Goal: Information Seeking & Learning: Learn about a topic

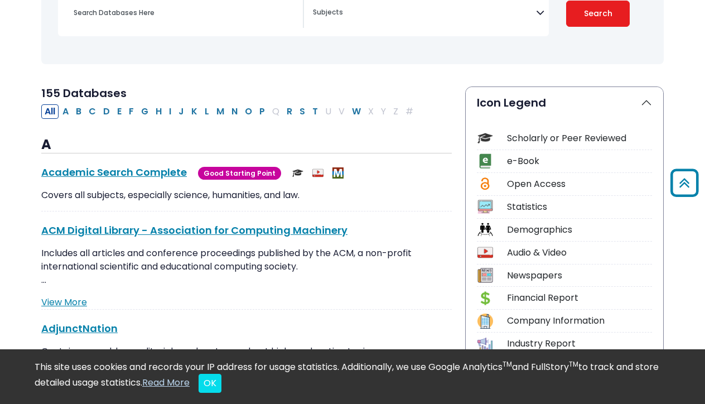
scroll to position [164, 0]
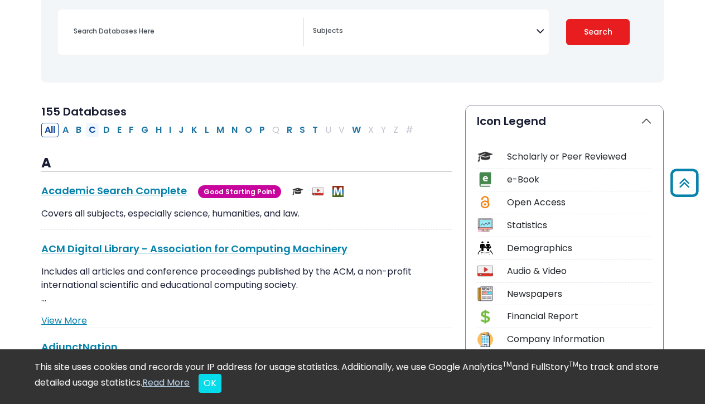
click at [93, 128] on button "C" at bounding box center [92, 130] width 14 height 14
select select "Database Subject Filter"
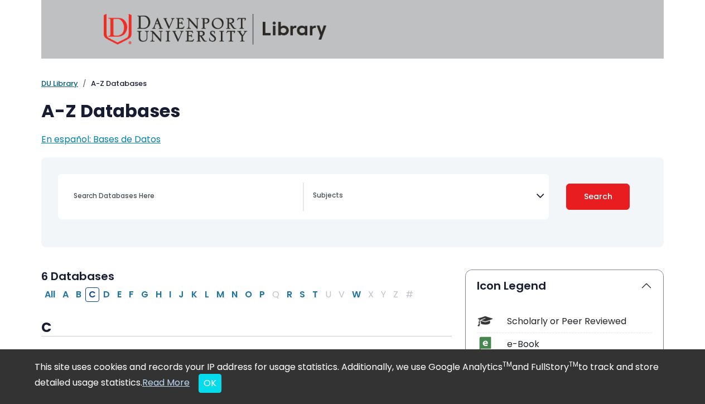
click at [57, 84] on link "DU Library" at bounding box center [59, 83] width 37 height 11
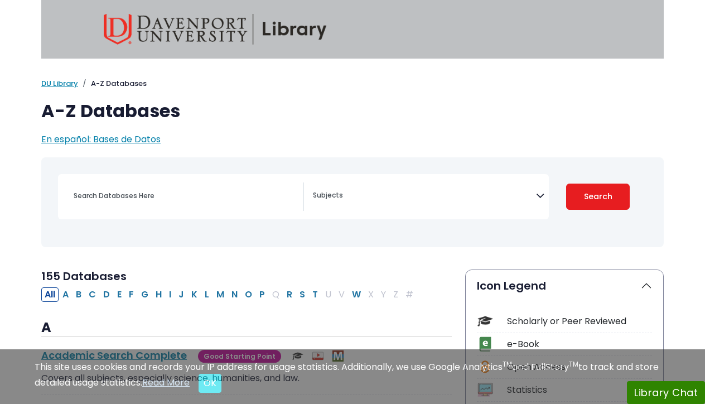
select select "Database Subject Filter"
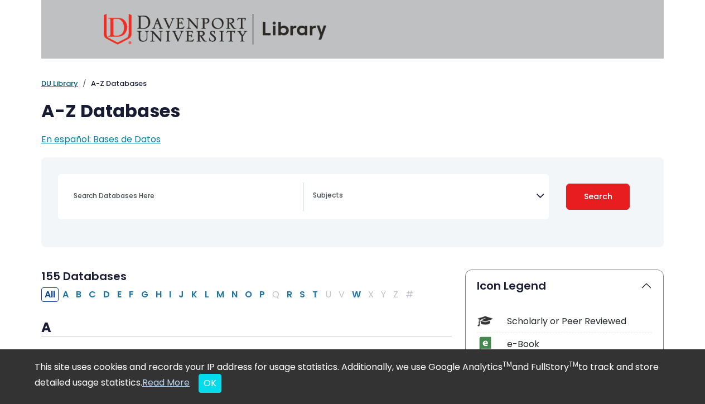
drag, startPoint x: 63, startPoint y: 80, endPoint x: 77, endPoint y: 83, distance: 14.1
click at [63, 80] on link "DU Library" at bounding box center [59, 83] width 37 height 11
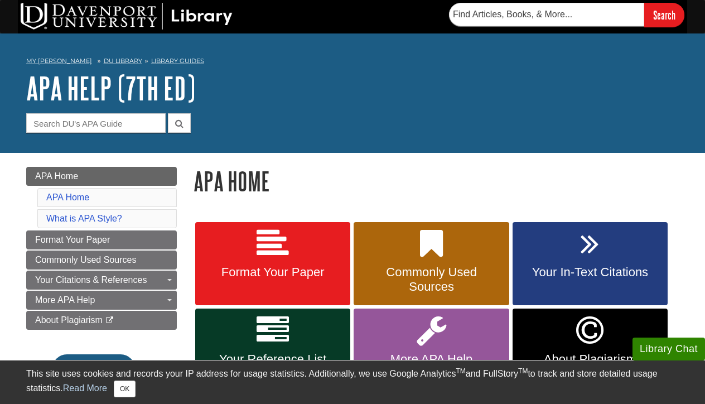
click at [104, 60] on link "DU Library" at bounding box center [123, 61] width 38 height 8
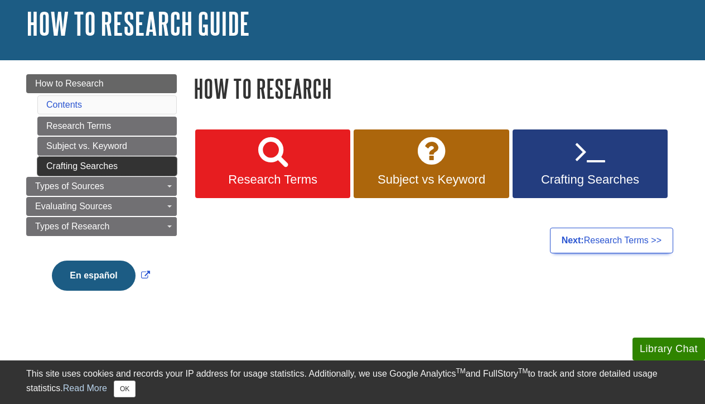
scroll to position [65, 0]
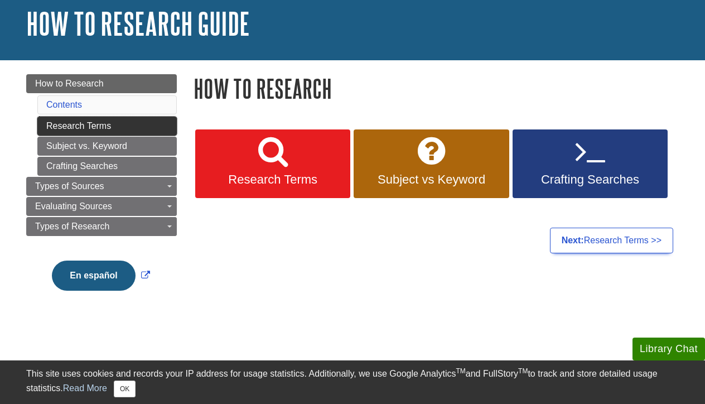
click at [91, 130] on link "Research Terms" at bounding box center [106, 126] width 139 height 19
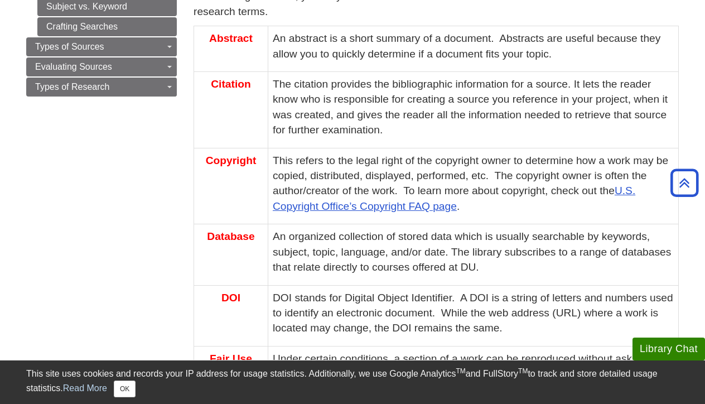
scroll to position [58, 0]
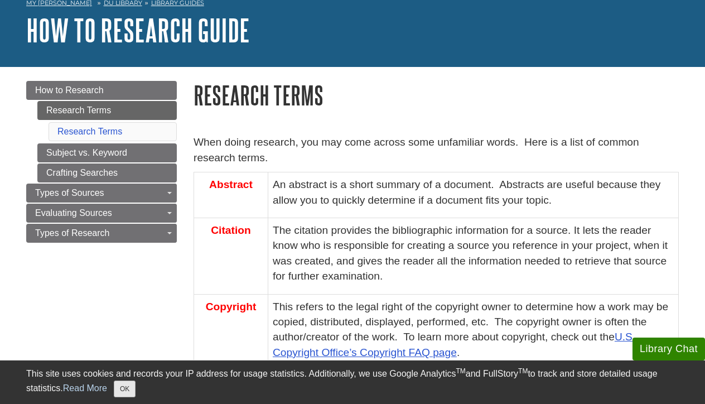
click at [124, 393] on button "OK" at bounding box center [125, 388] width 22 height 17
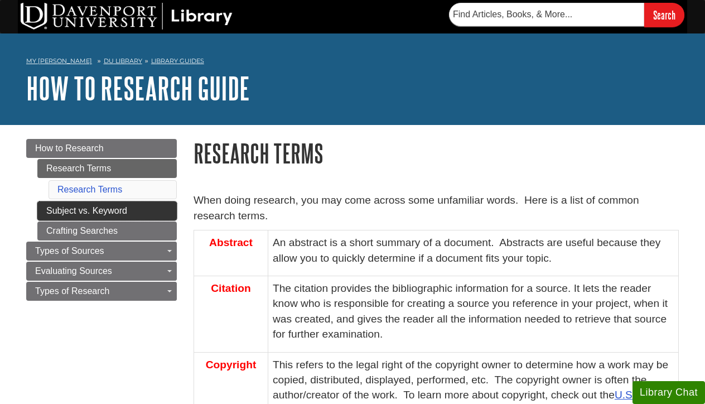
scroll to position [0, 0]
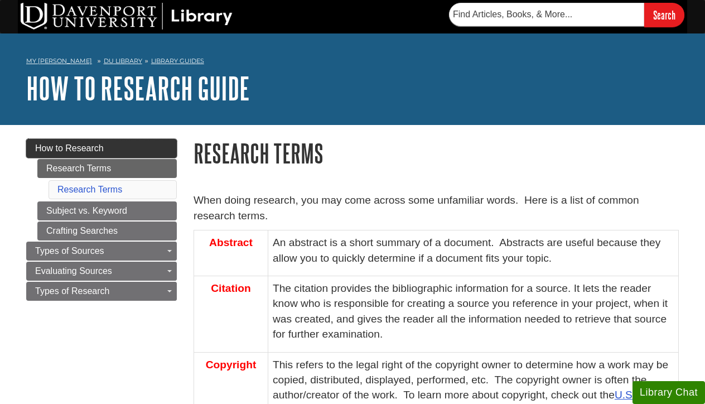
click at [96, 146] on span "How to Research" at bounding box center [69, 147] width 69 height 9
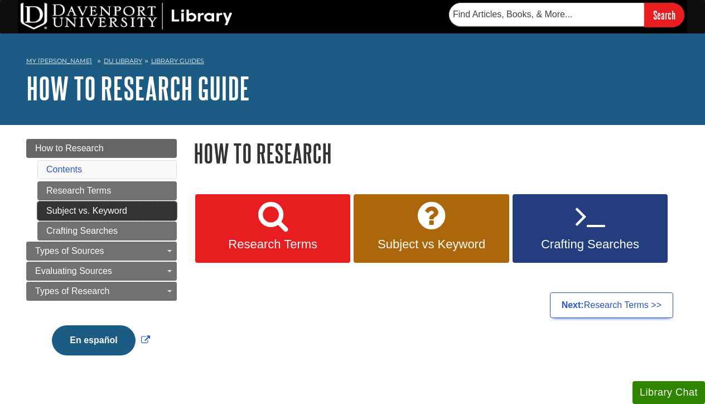
click at [91, 210] on link "Subject vs. Keyword" at bounding box center [106, 210] width 139 height 19
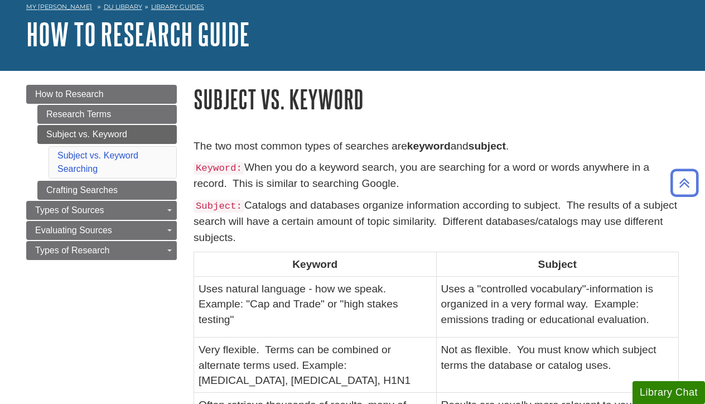
scroll to position [45, 0]
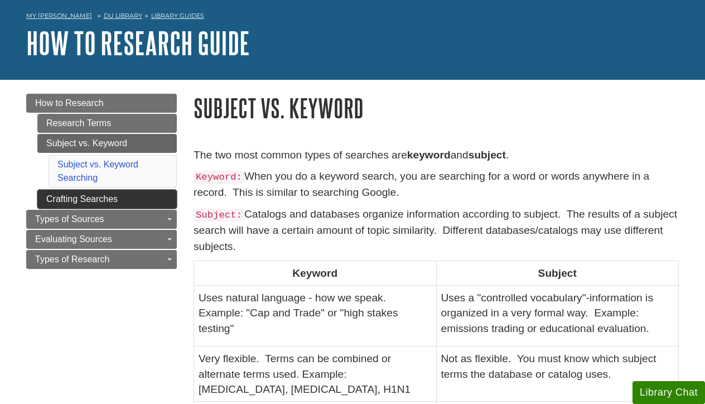
click at [105, 197] on link "Crafting Searches" at bounding box center [106, 199] width 139 height 19
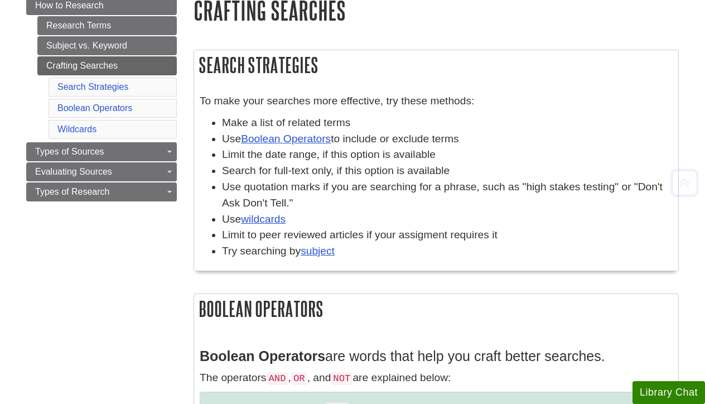
scroll to position [158, 0]
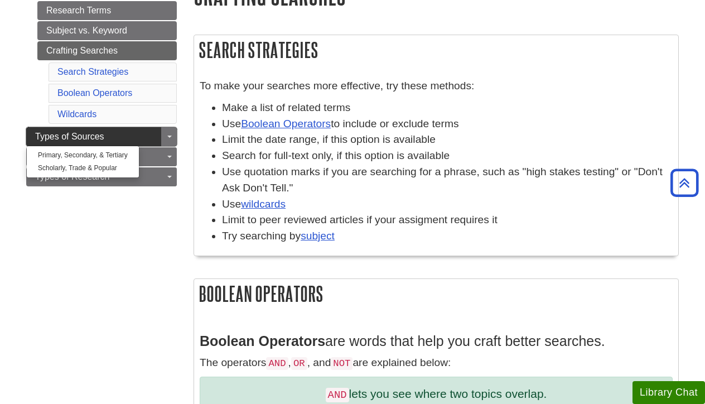
click at [95, 132] on span "Types of Sources" at bounding box center [69, 136] width 69 height 9
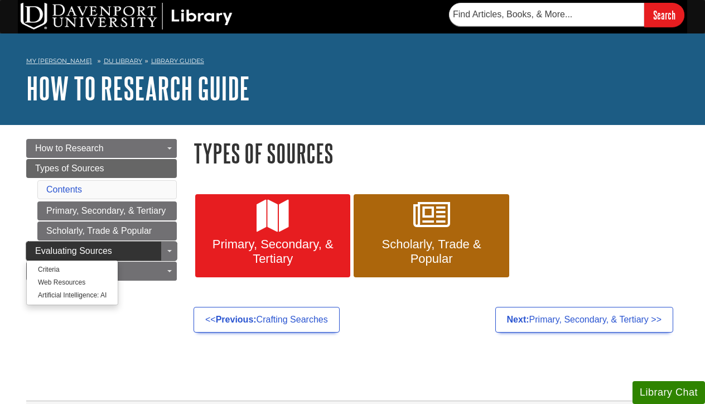
click at [90, 248] on span "Evaluating Sources" at bounding box center [73, 250] width 77 height 9
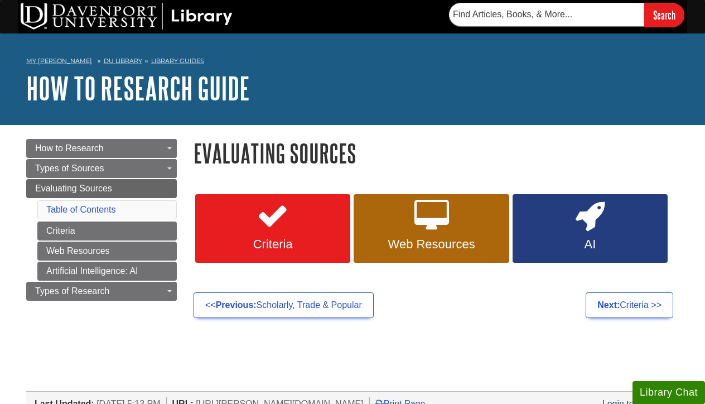
click at [110, 59] on link "DU Library" at bounding box center [123, 61] width 38 height 8
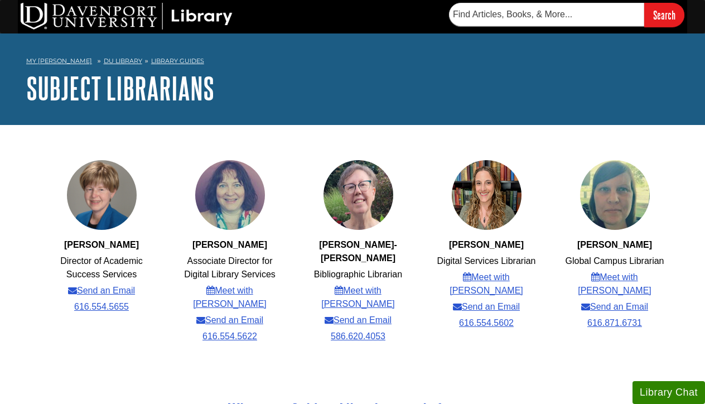
click at [104, 60] on link "DU Library" at bounding box center [123, 61] width 38 height 8
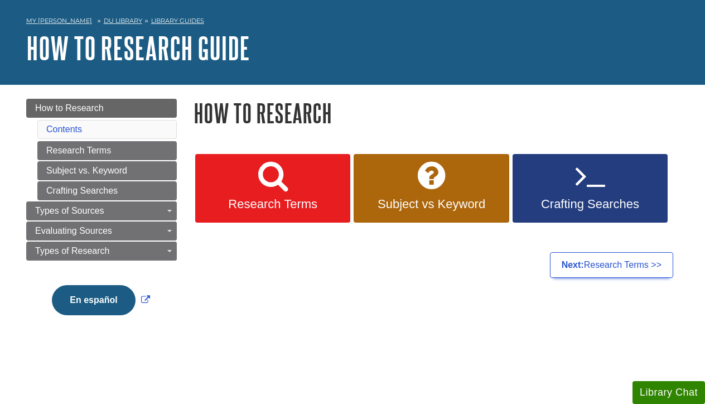
scroll to position [42, 0]
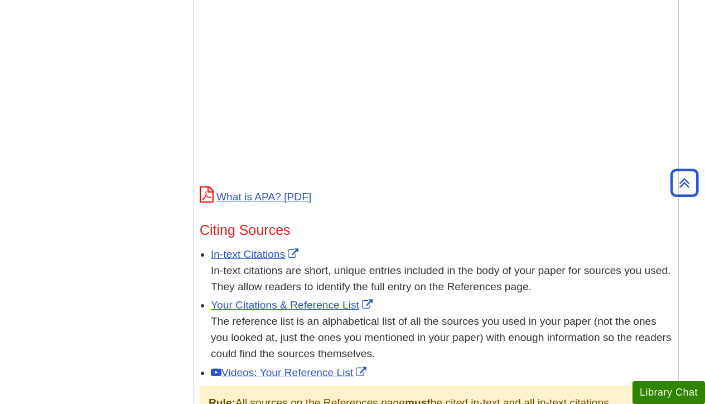
scroll to position [448, 0]
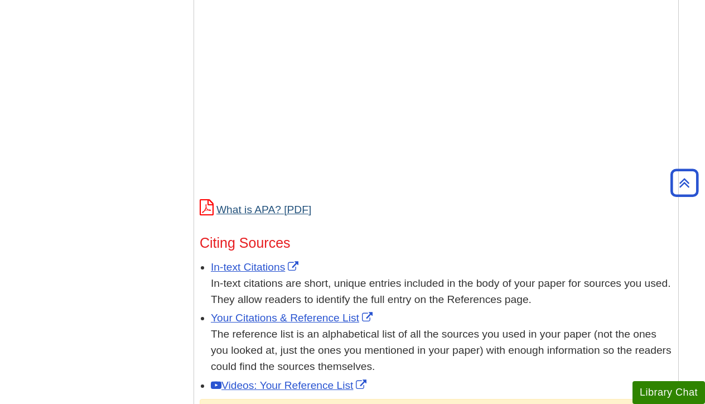
click at [257, 209] on link "What is APA?" at bounding box center [256, 210] width 112 height 12
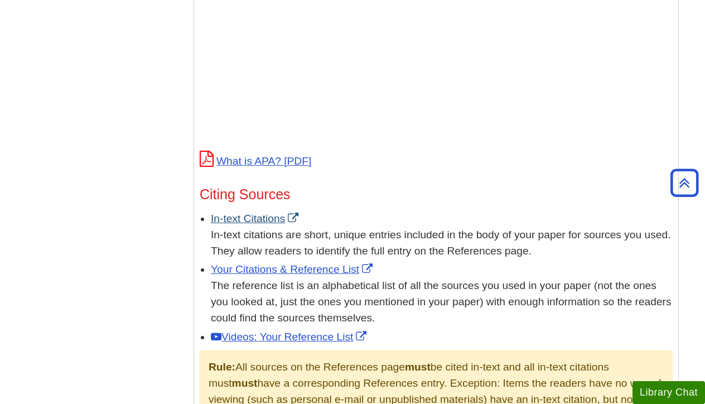
scroll to position [504, 0]
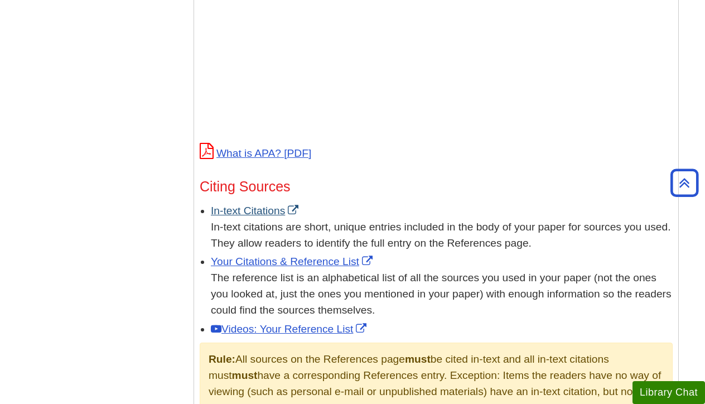
click at [255, 210] on link "In-text Citations" at bounding box center [256, 211] width 90 height 12
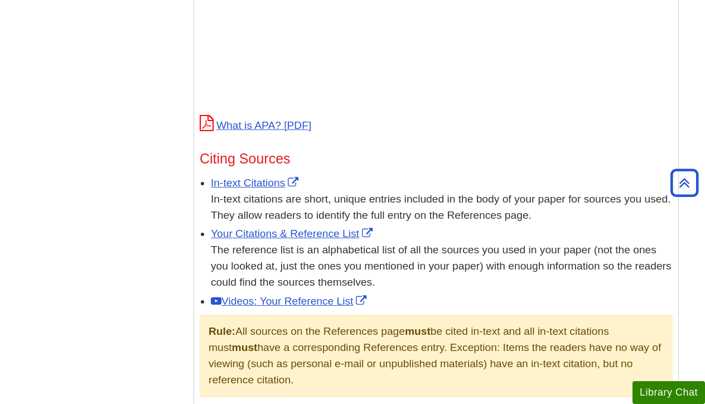
scroll to position [535, 0]
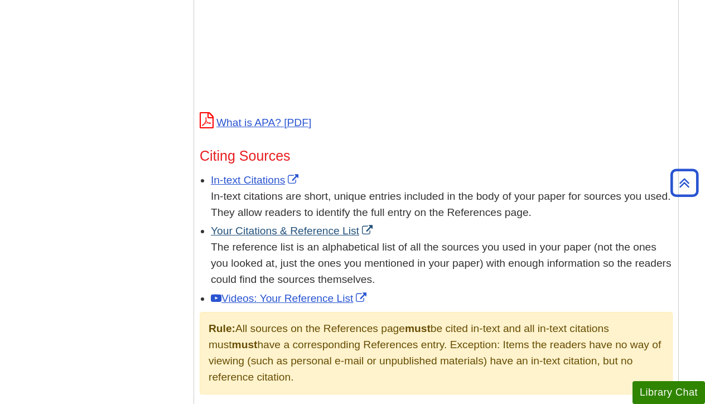
click at [287, 228] on link "Your Citations & Reference List" at bounding box center [293, 231] width 164 height 12
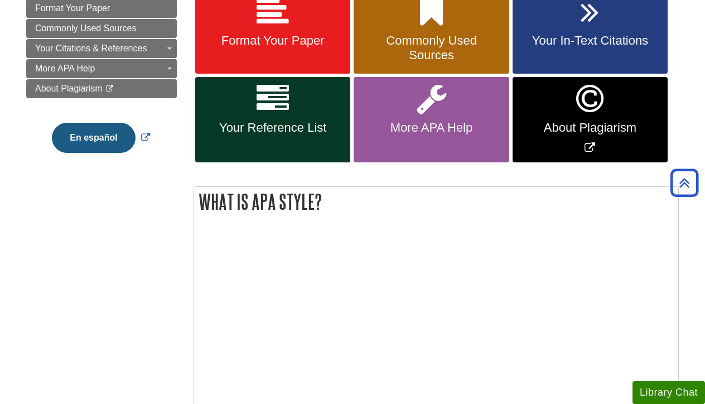
scroll to position [229, 0]
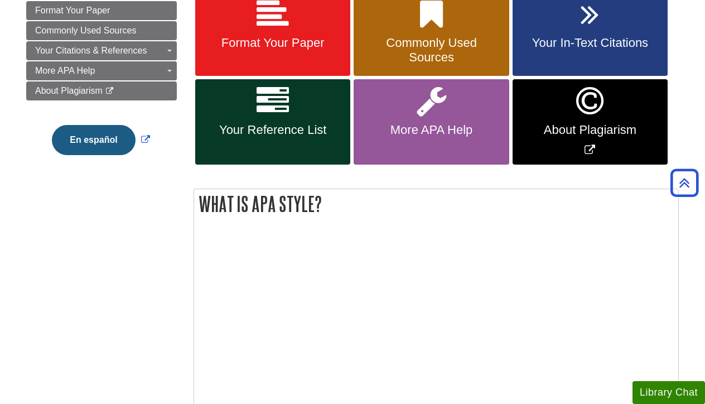
click at [588, 104] on icon "Link opens in new window" at bounding box center [589, 101] width 27 height 32
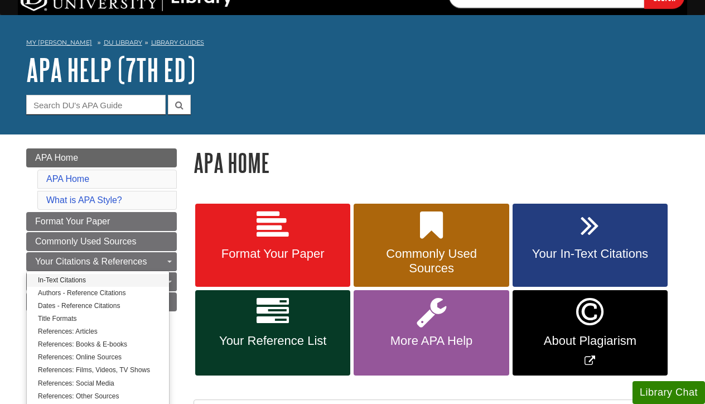
scroll to position [20, 0]
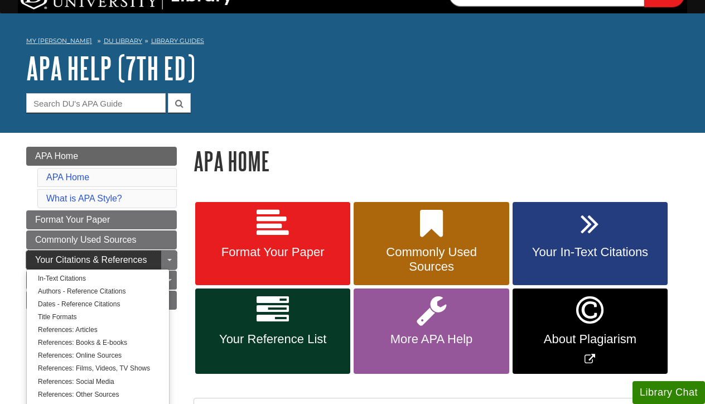
click at [91, 264] on link "Your Citations & References" at bounding box center [101, 259] width 151 height 19
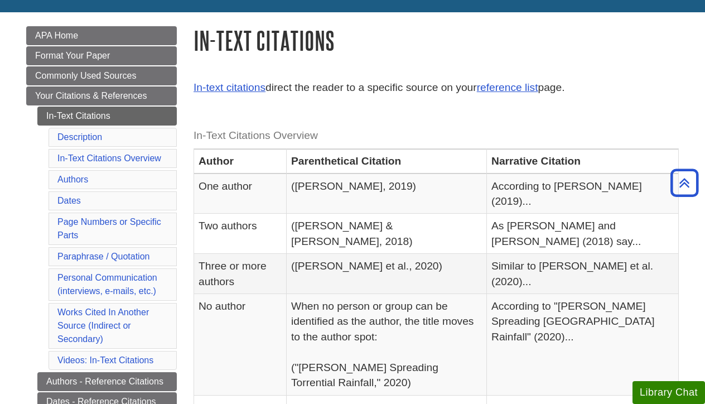
scroll to position [137, 0]
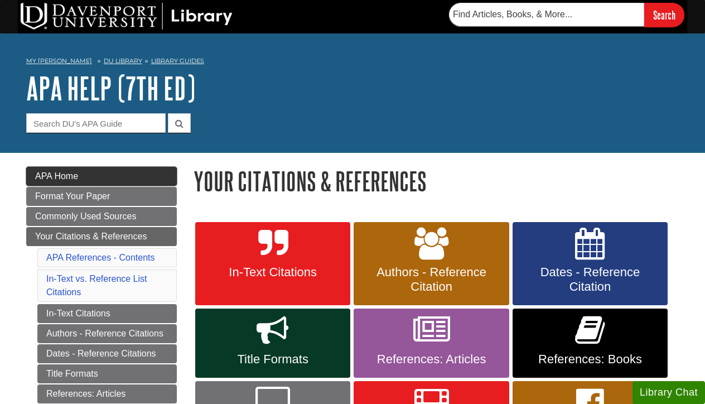
click at [80, 177] on link "APA Home" at bounding box center [101, 176] width 151 height 19
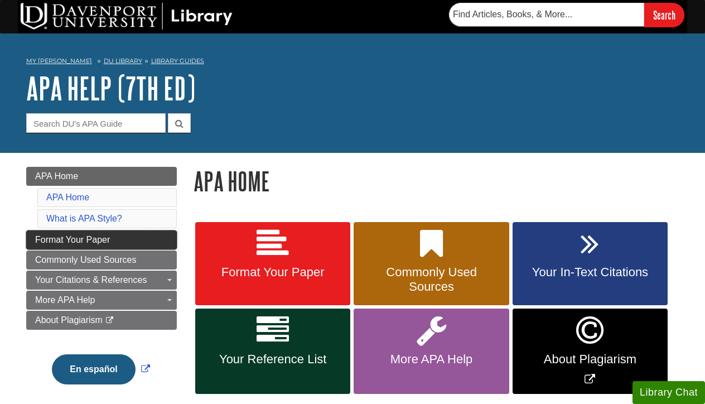
click at [91, 238] on span "Format Your Paper" at bounding box center [72, 239] width 75 height 9
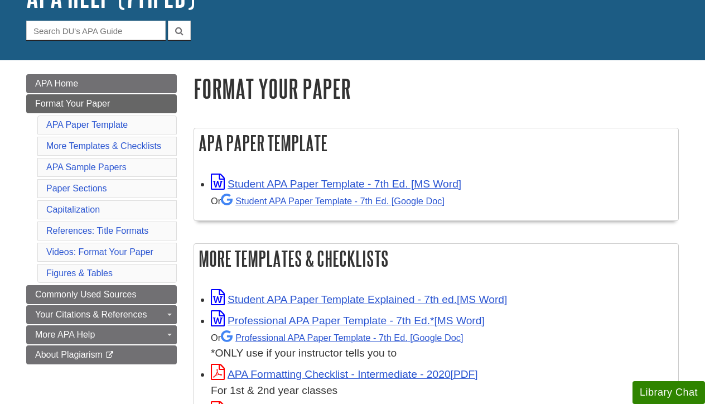
scroll to position [93, 0]
click at [285, 182] on link "Student APA Paper Template - 7th Ed. [MS Word]" at bounding box center [336, 184] width 250 height 12
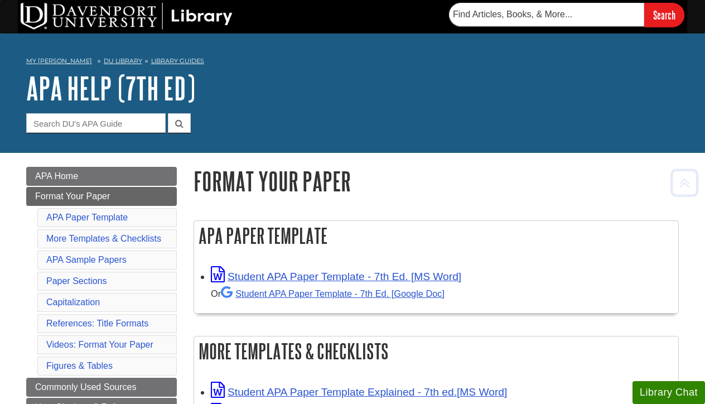
scroll to position [0, 0]
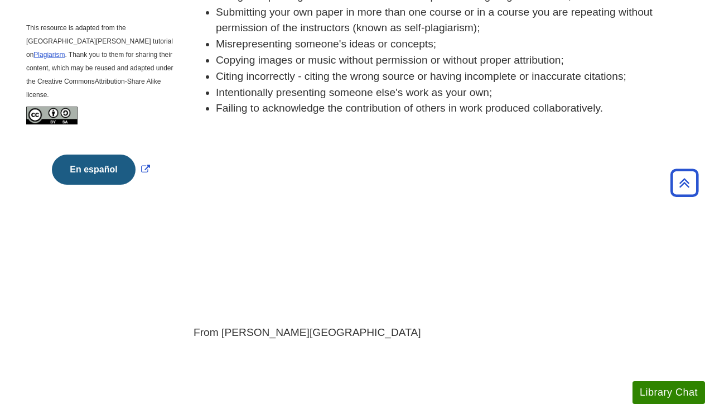
scroll to position [349, 0]
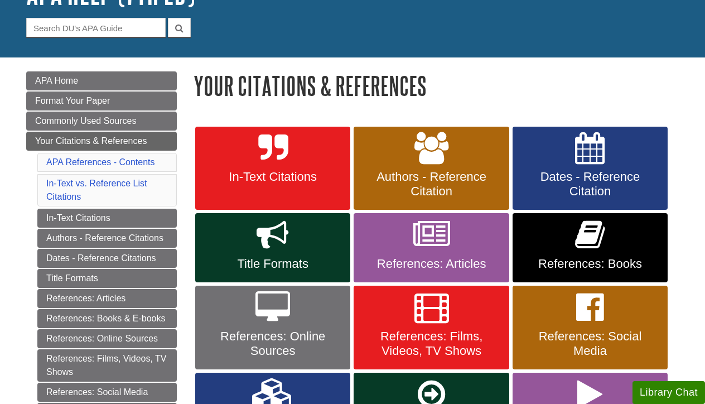
scroll to position [96, 0]
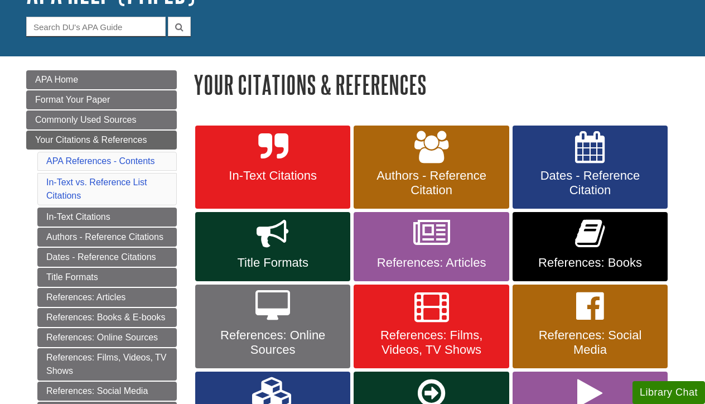
click at [283, 170] on span "In-Text Citations" at bounding box center [273, 175] width 138 height 14
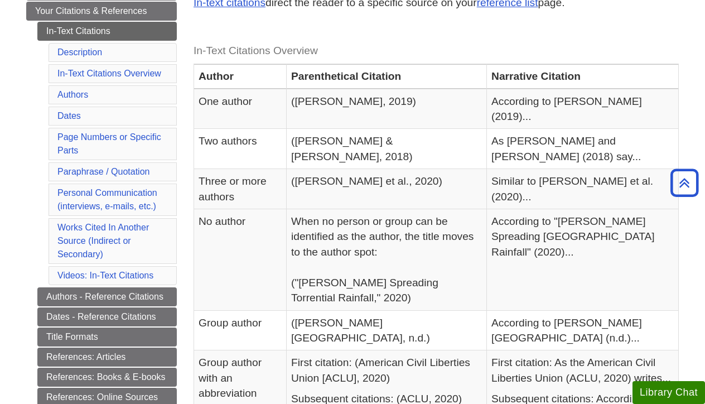
scroll to position [248, 0]
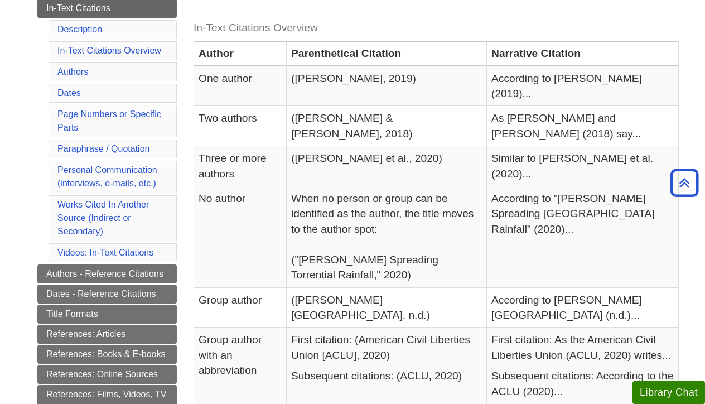
click at [81, 250] on link "Videos: In-Text Citations" at bounding box center [105, 252] width 96 height 9
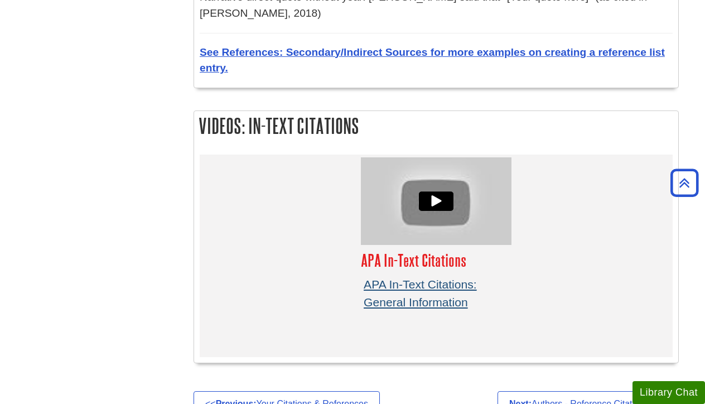
click at [410, 278] on link "APA In-Text Citations: General Information" at bounding box center [420, 293] width 113 height 31
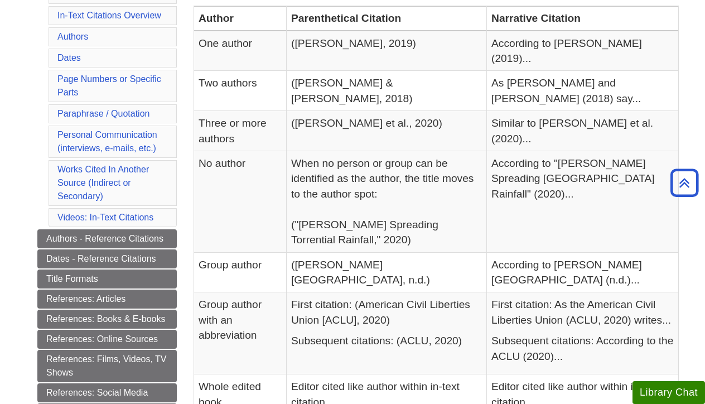
scroll to position [284, 0]
click at [100, 137] on link "Personal Communication (interviews, e-mails, etc.)" at bounding box center [107, 140] width 100 height 23
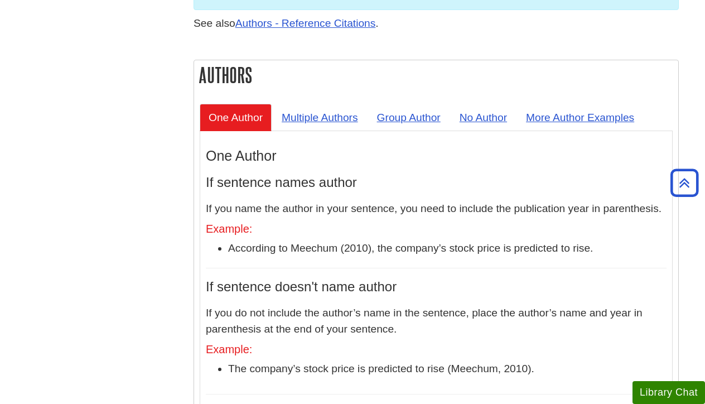
scroll to position [974, 0]
